Goal: Information Seeking & Learning: Check status

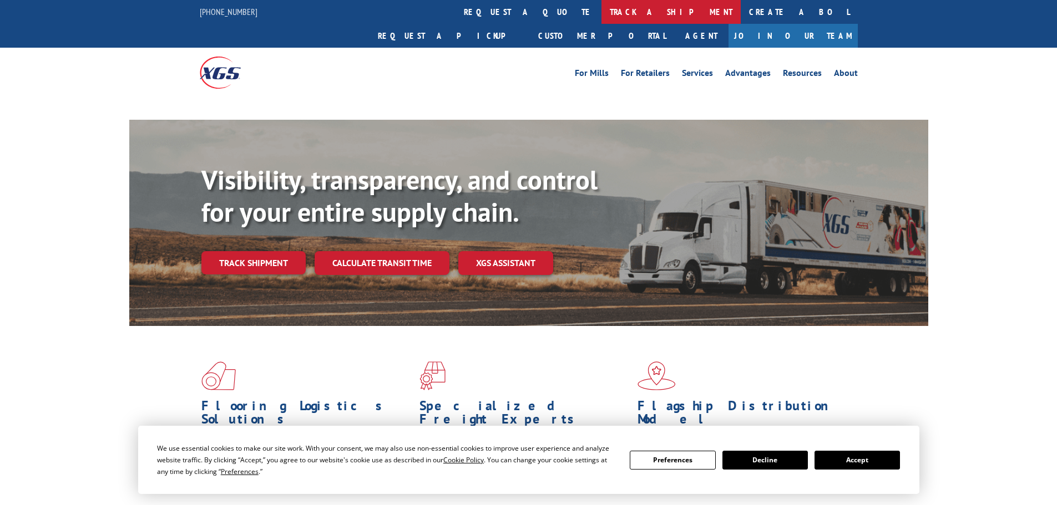
click at [601, 12] on link "track a shipment" at bounding box center [670, 12] width 139 height 24
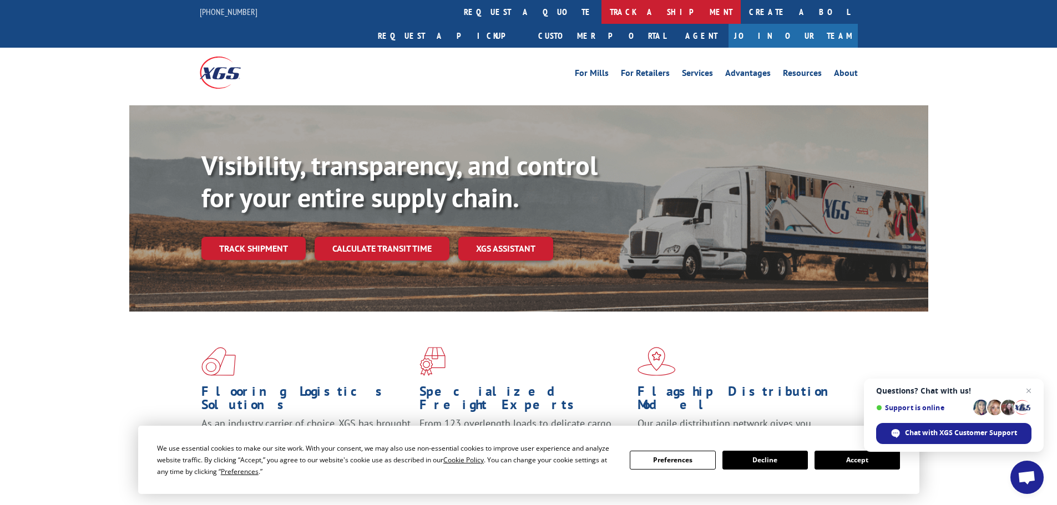
click at [601, 16] on link "track a shipment" at bounding box center [670, 12] width 139 height 24
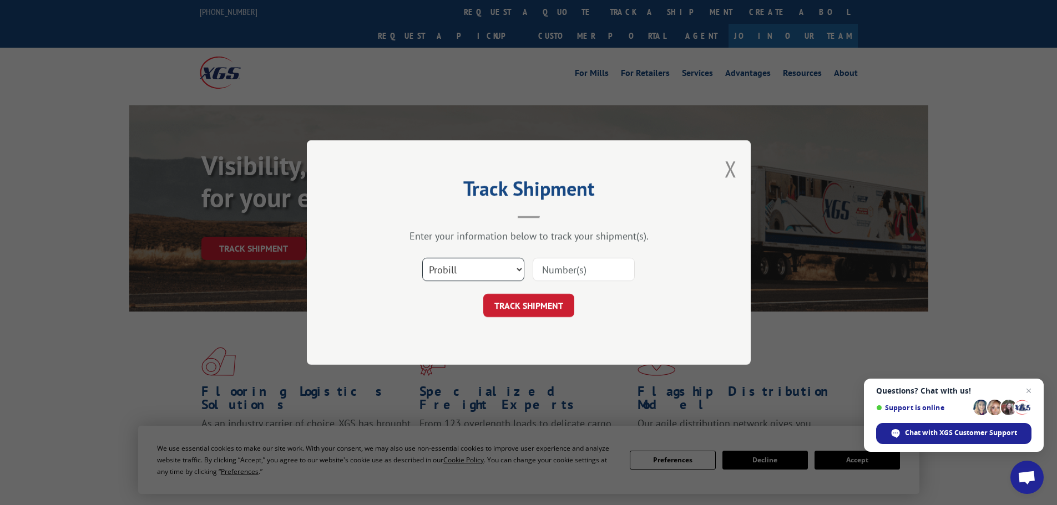
click at [454, 275] on select "Select category... Probill BOL PO" at bounding box center [473, 269] width 102 height 23
select select "po"
click at [422, 258] on select "Select category... Probill BOL PO" at bounding box center [473, 269] width 102 height 23
click at [554, 271] on input at bounding box center [584, 269] width 102 height 23
paste input "48508398"
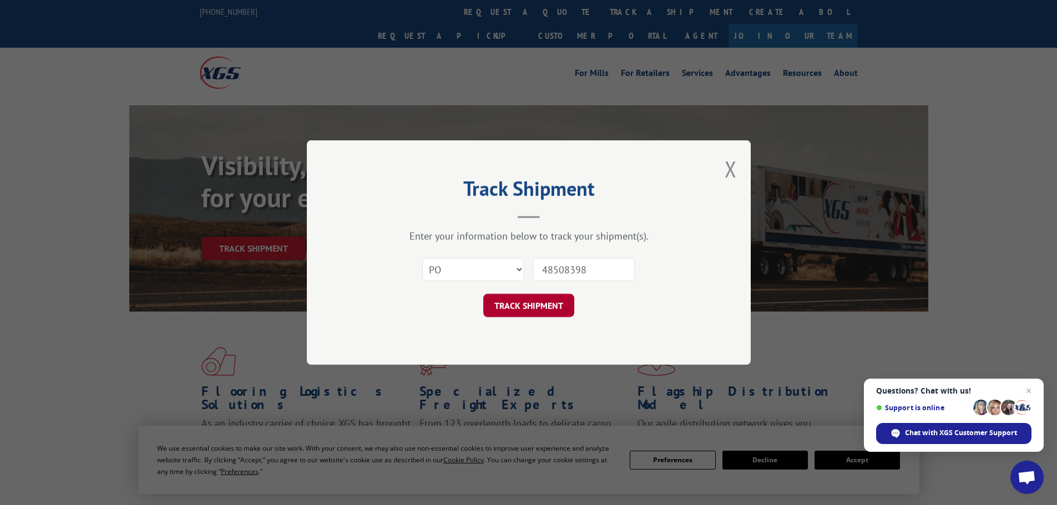
type input "48508398"
click at [519, 305] on button "TRACK SHIPMENT" at bounding box center [528, 305] width 91 height 23
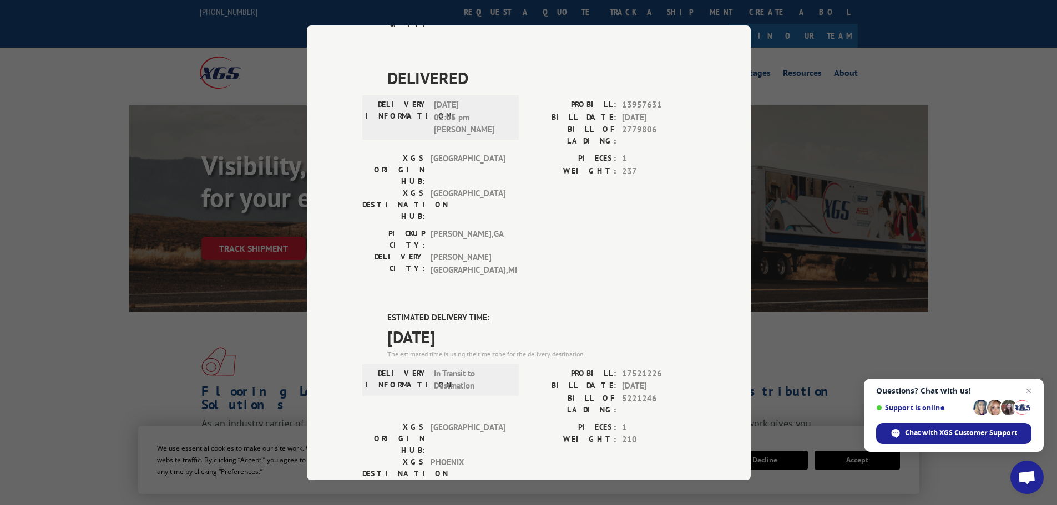
scroll to position [293, 0]
